Goal: Task Accomplishment & Management: Use online tool/utility

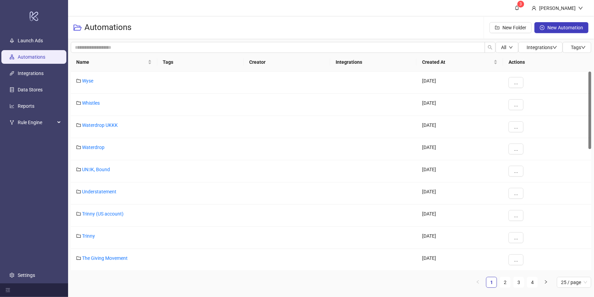
click at [34, 47] on ul "Launch Ads Automations Integrations Data Stores Reports Rule Engine Settings" at bounding box center [34, 157] width 68 height 251
click at [33, 42] on link "Launch Ads" at bounding box center [30, 40] width 25 height 5
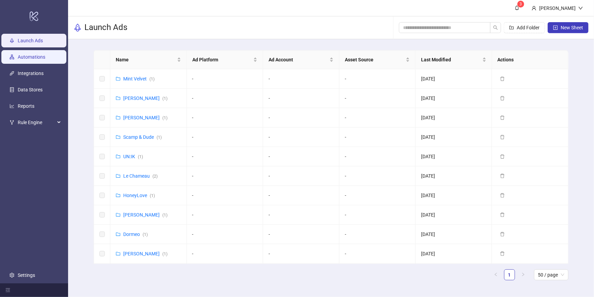
click at [45, 55] on link "Automations" at bounding box center [32, 56] width 28 height 5
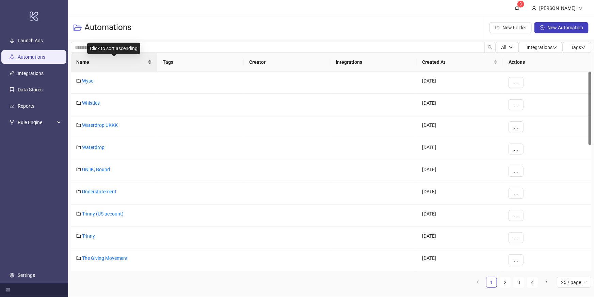
click at [113, 60] on span "Name" at bounding box center [111, 61] width 70 height 7
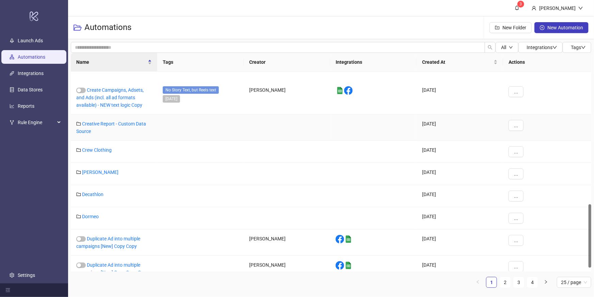
scroll to position [429, 0]
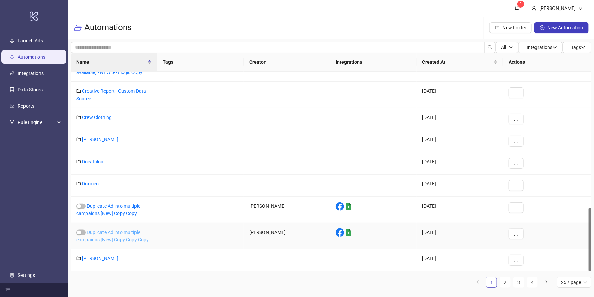
click at [114, 231] on link "Duplicate Ad into multiple campaigns [New] Copy Copy Copy" at bounding box center [112, 235] width 73 height 13
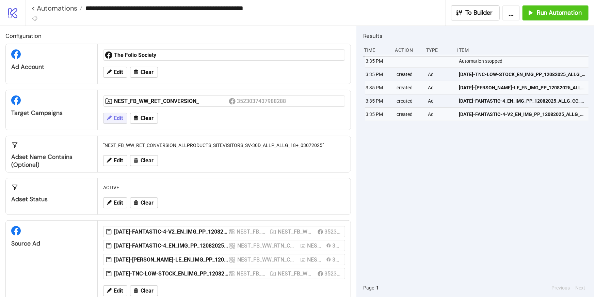
click at [122, 119] on span "Edit" at bounding box center [118, 118] width 9 height 6
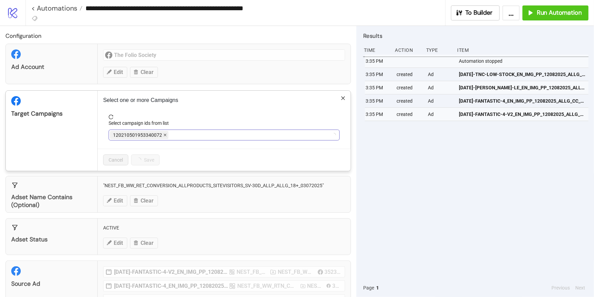
click at [164, 135] on span "120210501953340072" at bounding box center [139, 135] width 59 height 8
click at [190, 133] on span at bounding box center [189, 134] width 3 height 7
click at [167, 133] on div at bounding box center [220, 135] width 221 height 10
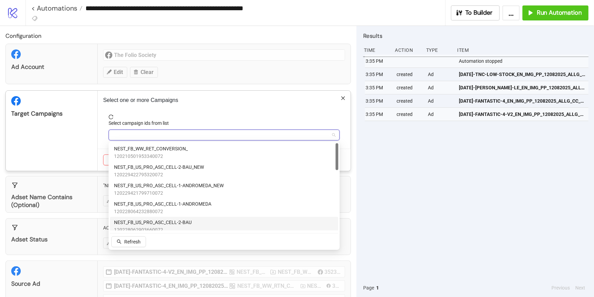
click at [176, 217] on div "NEST_FB_US_PRO_ASC_CELL-2-BAU [PHONE_NUMBER]" at bounding box center [224, 226] width 229 height 18
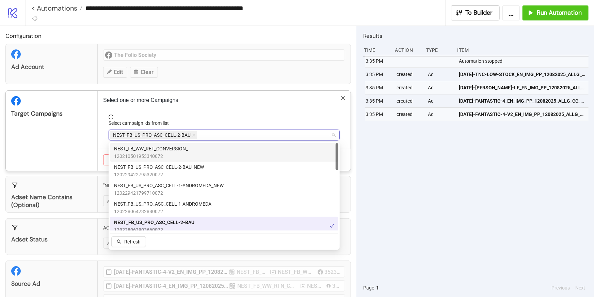
click at [254, 115] on span "reload" at bounding box center [224, 116] width 231 height 5
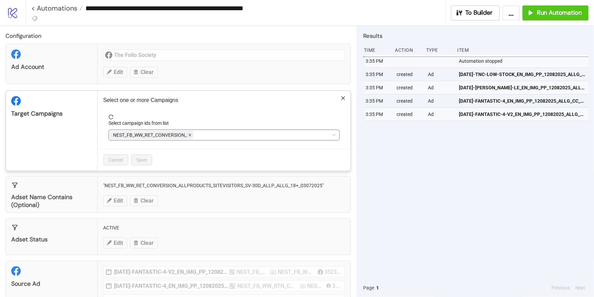
click at [190, 134] on icon "close" at bounding box center [189, 134] width 3 height 3
click at [167, 131] on div at bounding box center [220, 135] width 221 height 10
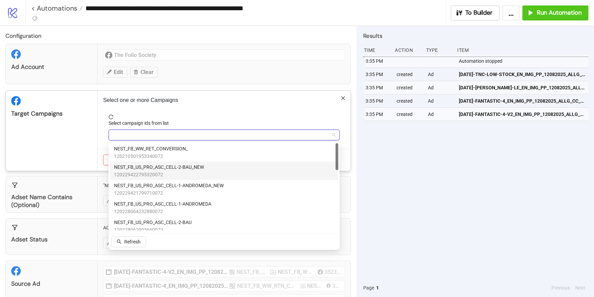
click at [158, 168] on span "NEST_FB_US_PRO_ASC_CELL-2-BAU_NEW" at bounding box center [159, 166] width 90 height 7
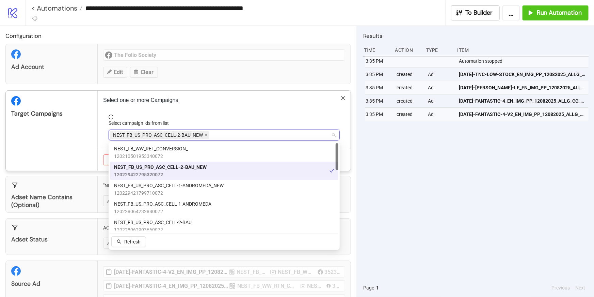
click at [170, 169] on span "NEST_FB_US_PRO_ASC_CELL-2-BAU_NEW" at bounding box center [160, 166] width 93 height 7
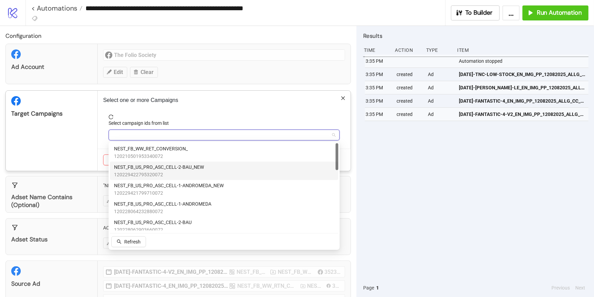
click at [170, 165] on span "NEST_FB_US_PRO_ASC_CELL-2-BAU_NEW" at bounding box center [159, 166] width 90 height 7
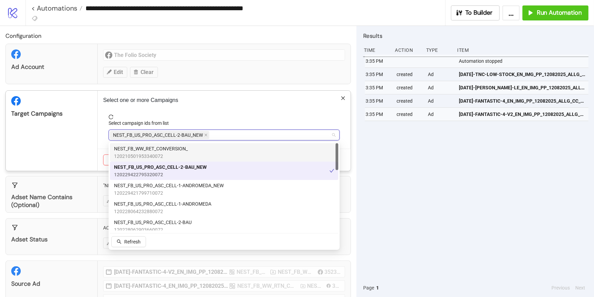
click at [192, 126] on div "Select campaign ids from list" at bounding box center [224, 124] width 231 height 10
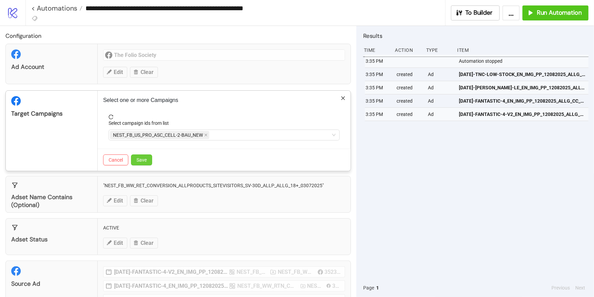
click at [145, 158] on span "Save" at bounding box center [142, 159] width 10 height 5
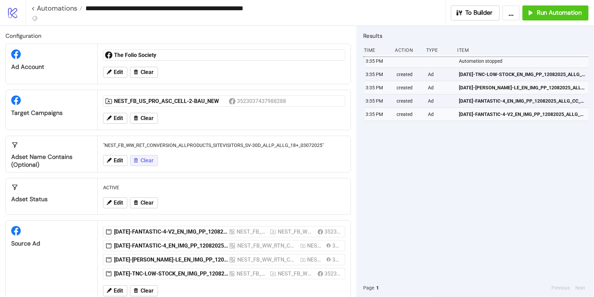
click at [147, 160] on span "Clear" at bounding box center [147, 160] width 13 height 6
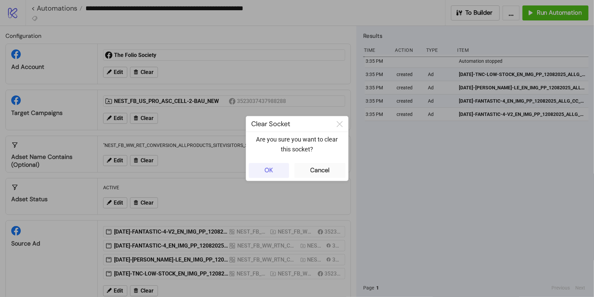
click at [277, 169] on button "OK" at bounding box center [269, 170] width 40 height 15
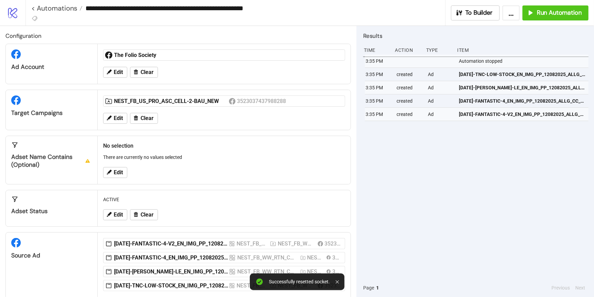
click at [87, 161] on icon at bounding box center [88, 161] width 4 height 4
click at [113, 171] on button "Edit" at bounding box center [115, 172] width 24 height 11
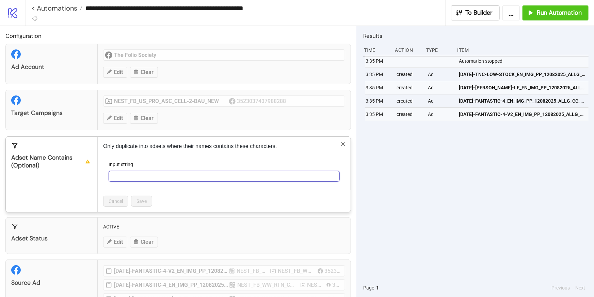
click at [271, 180] on input "Input string" at bounding box center [224, 176] width 231 height 11
paste input "**********"
type input "**********"
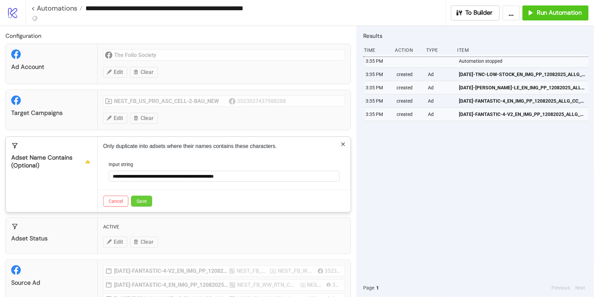
click at [148, 199] on button "Save" at bounding box center [141, 201] width 21 height 11
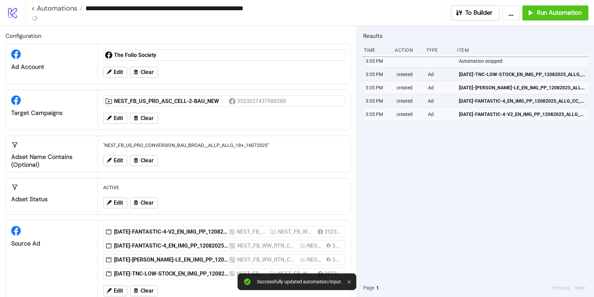
scroll to position [16, 0]
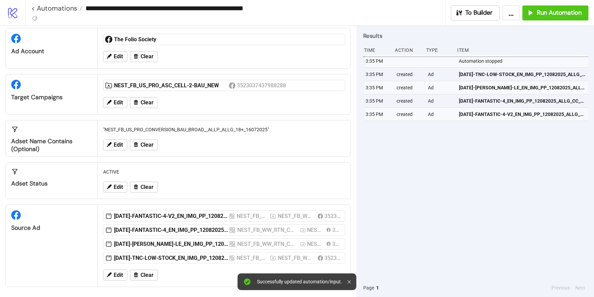
click at [350, 278] on div at bounding box center [351, 281] width 6 height 11
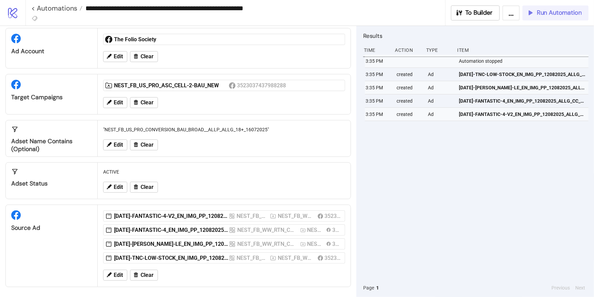
click at [546, 9] on span "Run Automation" at bounding box center [559, 13] width 45 height 8
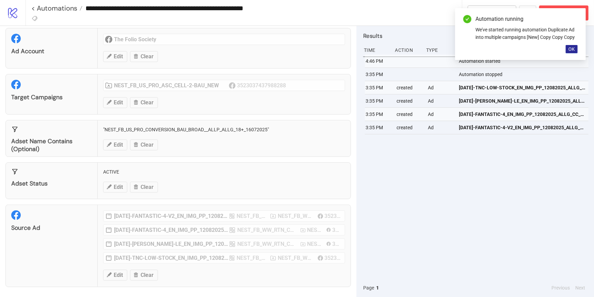
click at [569, 47] on span "OK" at bounding box center [572, 48] width 6 height 5
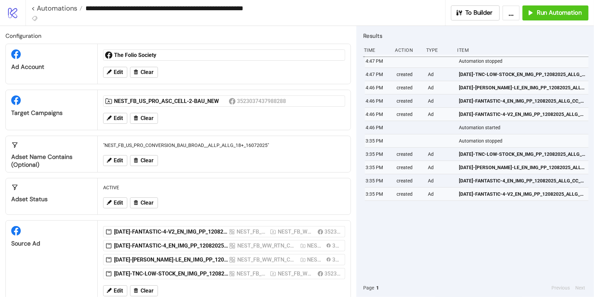
scroll to position [1, 0]
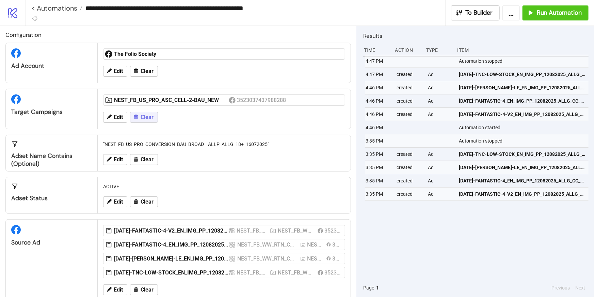
click at [141, 118] on span "Clear" at bounding box center [147, 117] width 13 height 6
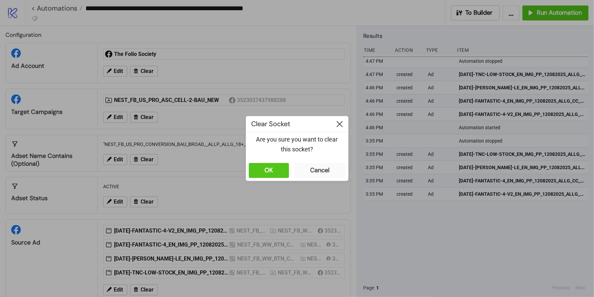
click at [339, 125] on icon at bounding box center [340, 124] width 6 height 6
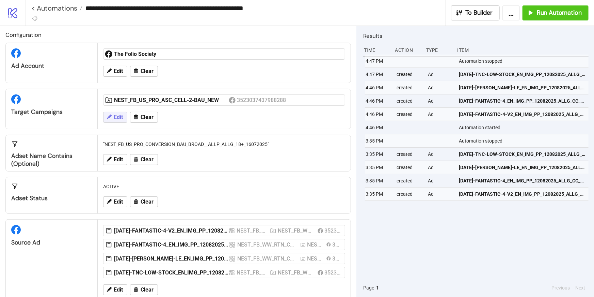
click at [117, 115] on span "Edit" at bounding box center [118, 117] width 9 height 6
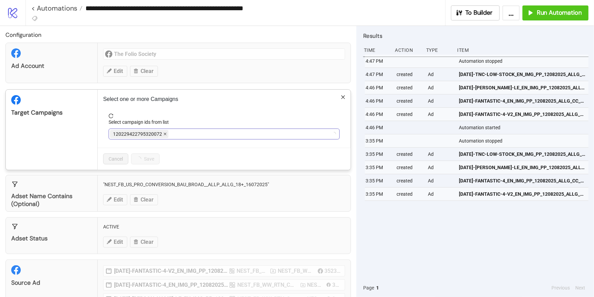
click at [165, 133] on icon "close" at bounding box center [165, 133] width 3 height 3
click at [206, 134] on icon "close" at bounding box center [205, 133] width 3 height 3
click at [243, 133] on div at bounding box center [220, 134] width 221 height 10
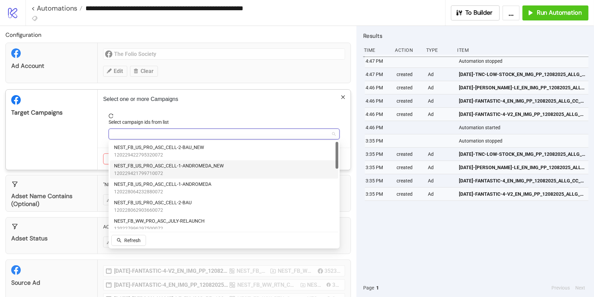
click at [212, 167] on span "NEST_FB_US_PRO_ASC_CELL-1-ANDROMEDA_NEW" at bounding box center [169, 165] width 110 height 7
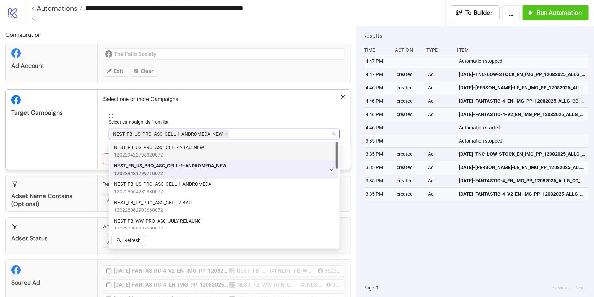
click at [102, 144] on div "Select one or more Campaigns Select campaign ids from list NEST_FB_US_PRO_ASC_C…" at bounding box center [224, 130] width 253 height 80
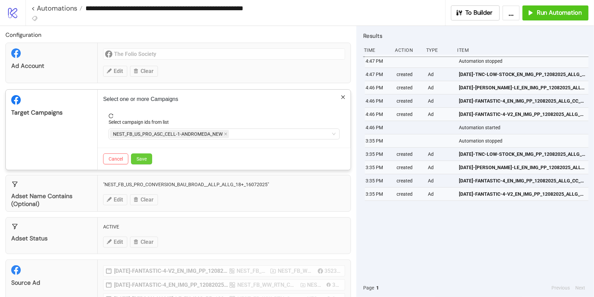
click at [146, 158] on span "Save" at bounding box center [142, 158] width 10 height 5
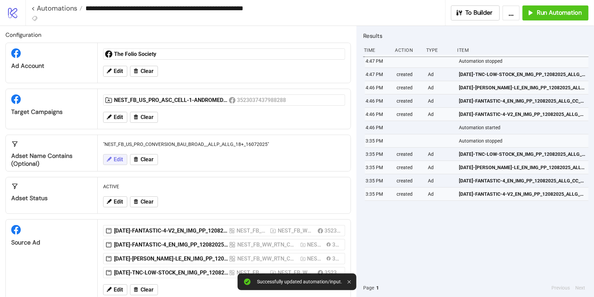
click at [117, 161] on span "Edit" at bounding box center [118, 159] width 9 height 6
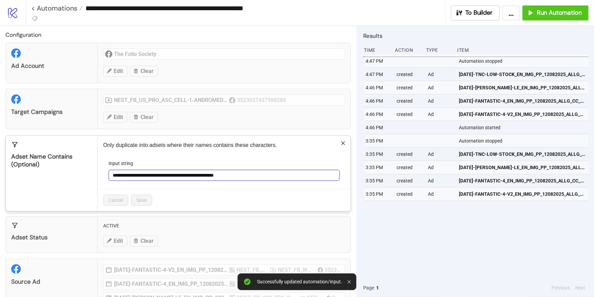
click at [269, 173] on input "**********" at bounding box center [224, 175] width 231 height 11
drag, startPoint x: 279, startPoint y: 176, endPoint x: 279, endPoint y: 167, distance: 8.9
click at [279, 168] on div "**********" at bounding box center [224, 169] width 231 height 21
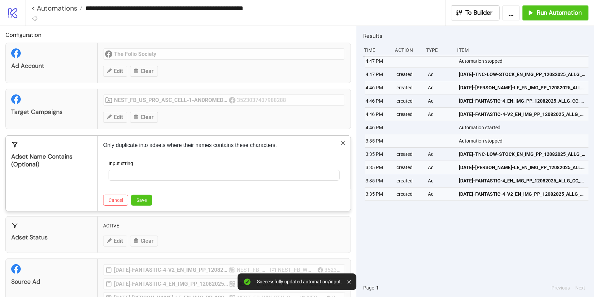
click at [234, 201] on div "Cancel Save" at bounding box center [224, 200] width 253 height 22
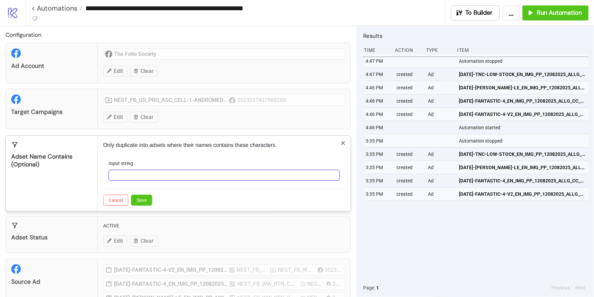
click at [210, 173] on input "Input string" at bounding box center [224, 175] width 231 height 11
paste input "**********"
type input "**********"
click at [140, 196] on button "Save" at bounding box center [141, 200] width 21 height 11
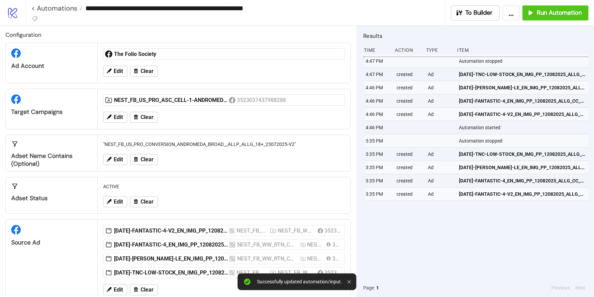
scroll to position [16, 0]
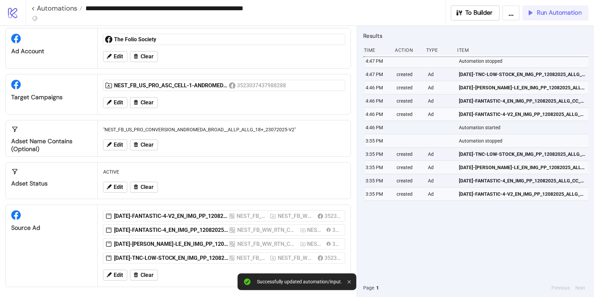
click at [547, 13] on span "Run Automation" at bounding box center [559, 13] width 45 height 8
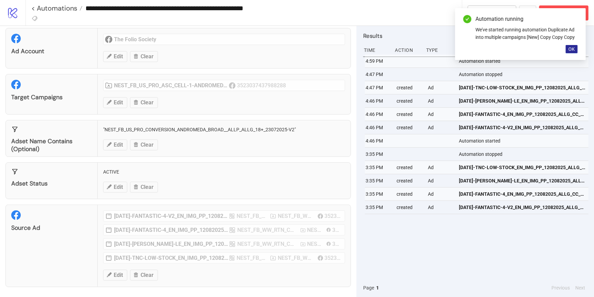
click at [570, 48] on span "OK" at bounding box center [572, 48] width 6 height 5
